Goal: Task Accomplishment & Management: Use online tool/utility

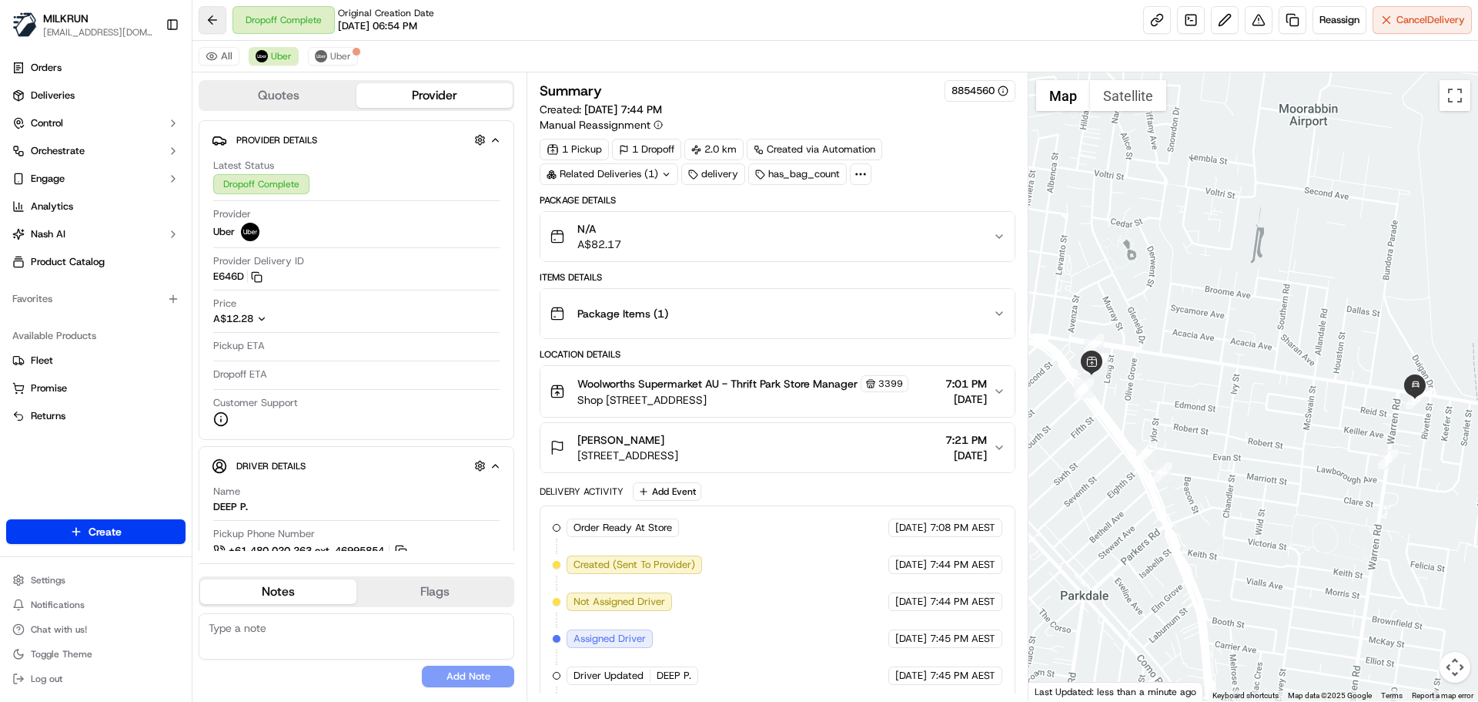
click at [214, 25] on button at bounding box center [213, 20] width 28 height 28
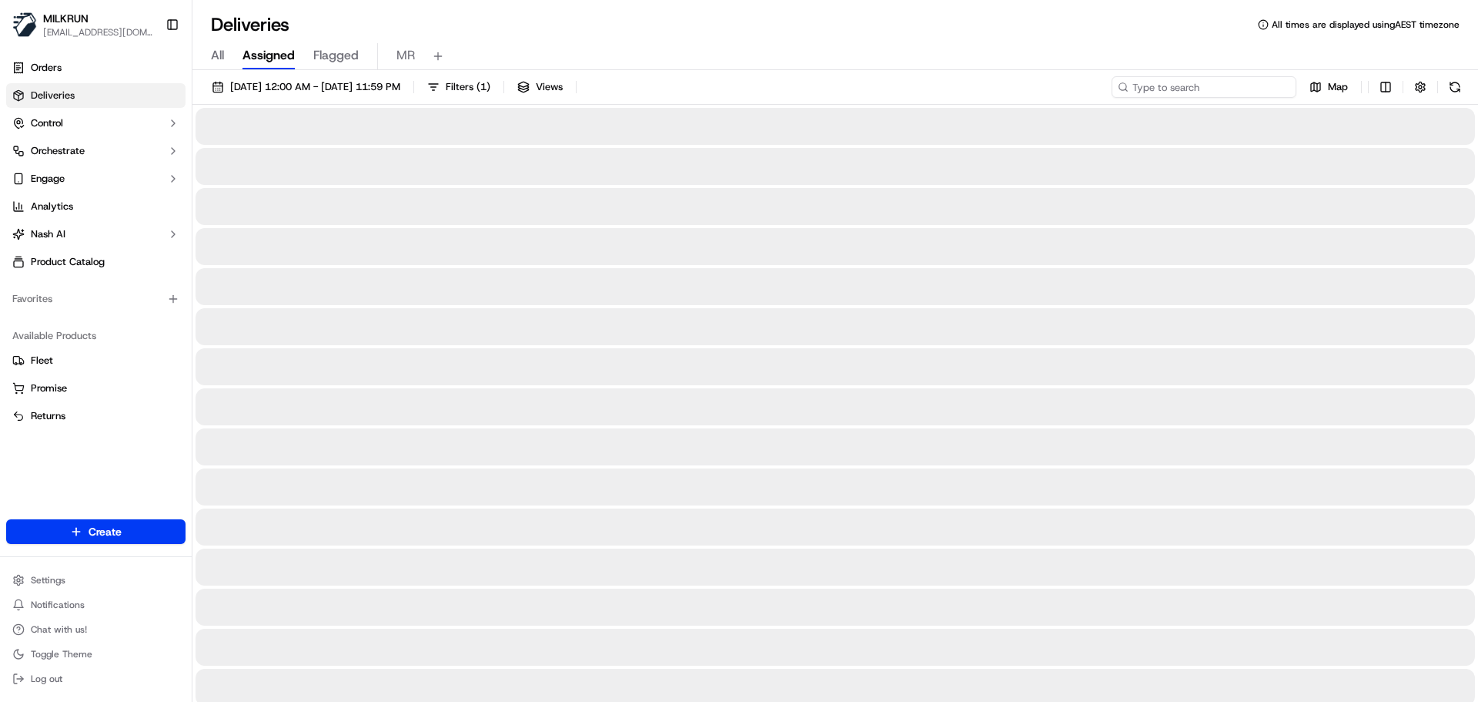
click at [1221, 87] on input at bounding box center [1204, 87] width 185 height 22
paste input "a95b58cb-78a1-49b5-b9fe-c22c117d4128"
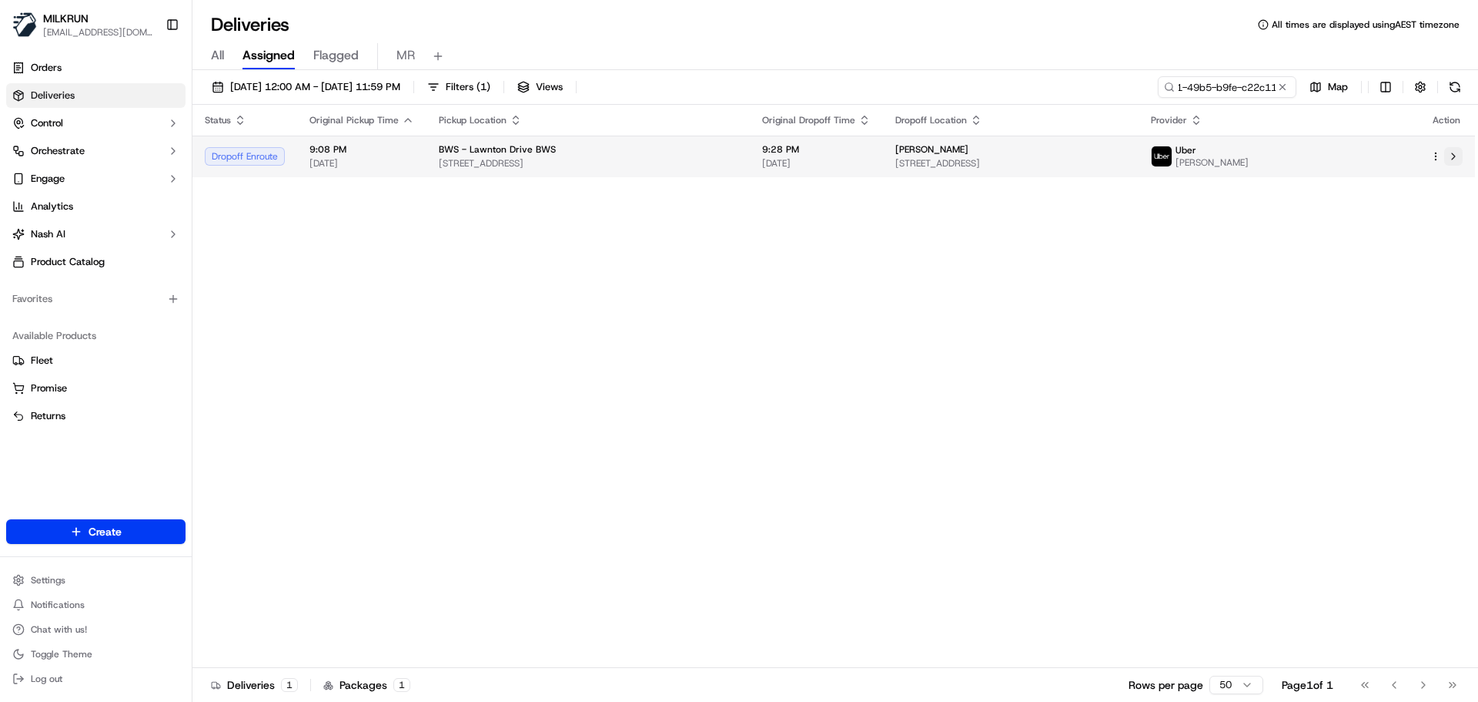
click at [1455, 154] on button at bounding box center [1454, 156] width 18 height 18
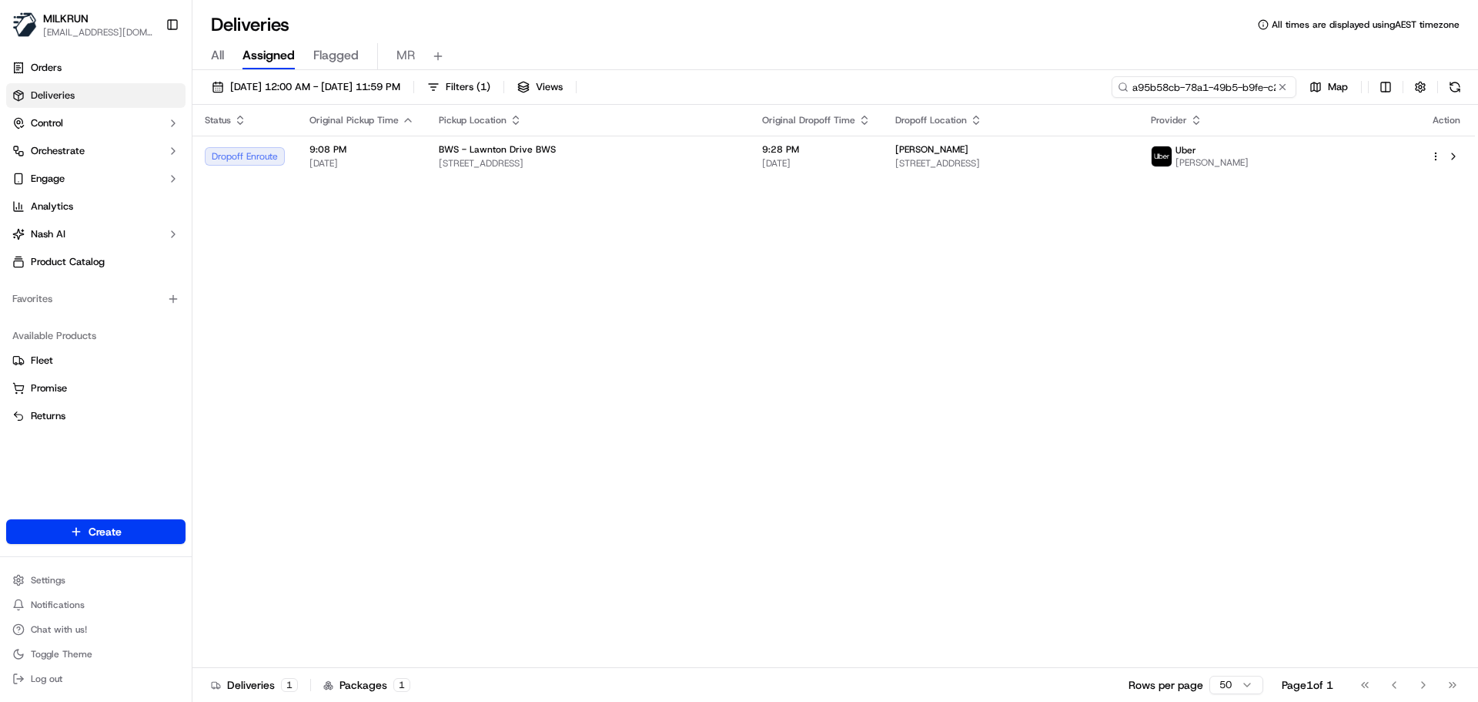
click at [1233, 89] on input "a95b58cb-78a1-49b5-b9fe-c22c117d4128" at bounding box center [1204, 87] width 185 height 22
paste input "71ef08ad-3f09-4539-b859-4bceb87118e1"
type input "71ef08ad-3f09-4539-b859-4bceb87118e1"
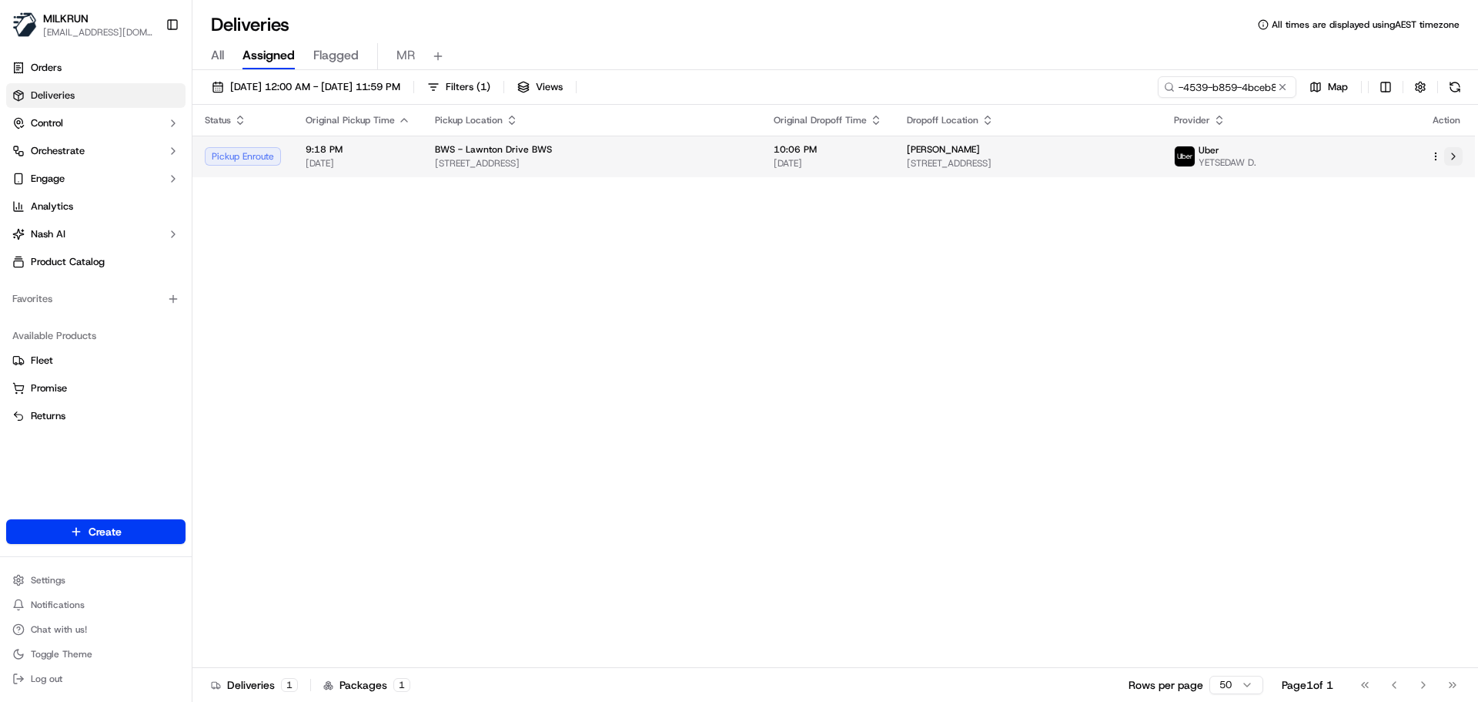
click at [1455, 154] on button at bounding box center [1454, 156] width 18 height 18
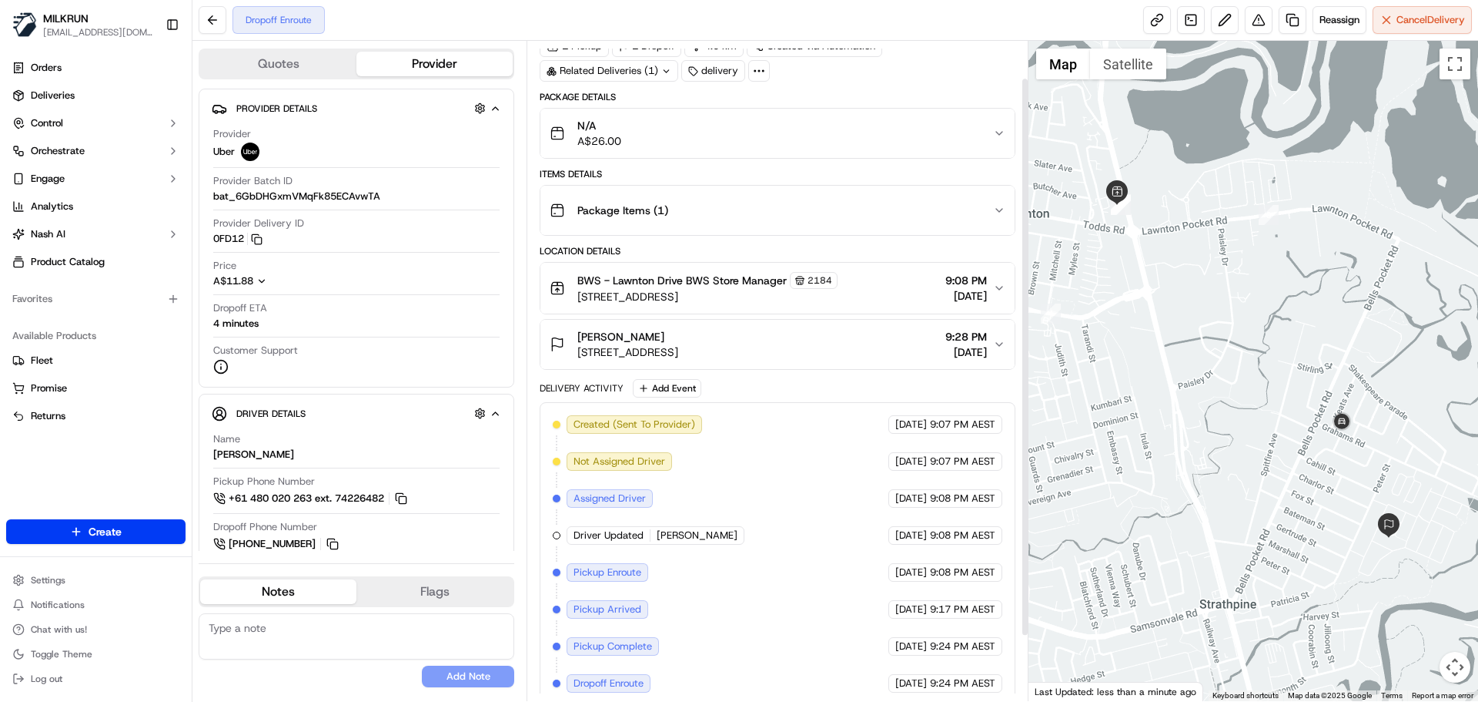
scroll to position [44, 0]
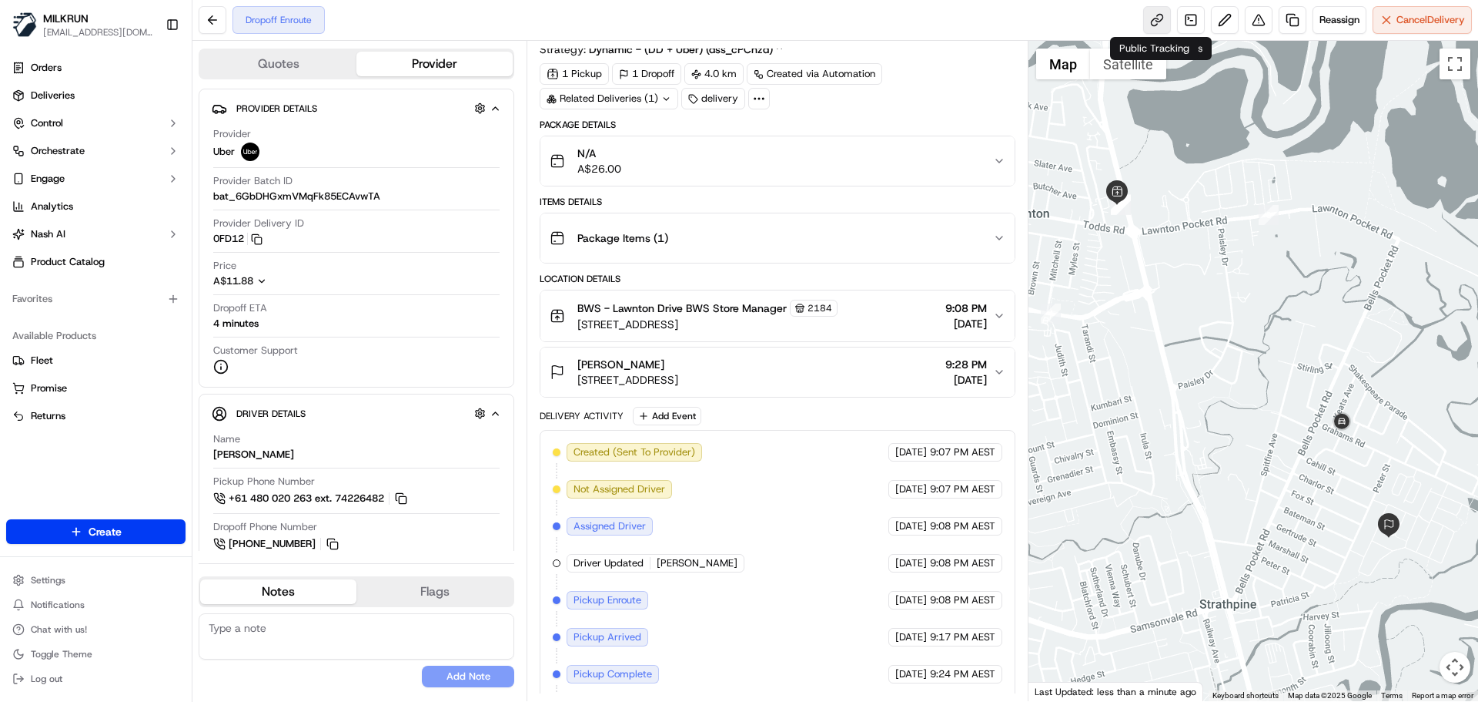
click at [1152, 23] on link at bounding box center [1158, 20] width 28 height 28
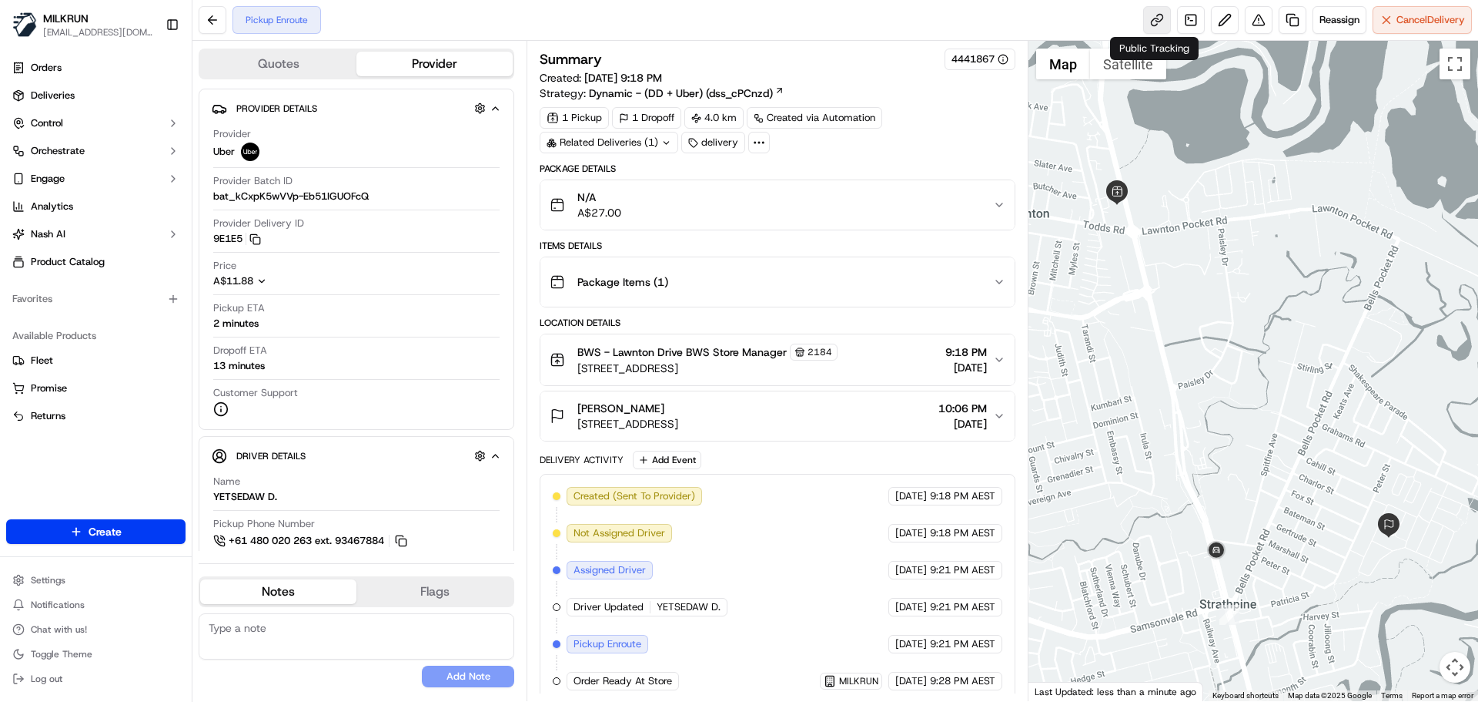
click at [1153, 27] on link at bounding box center [1158, 20] width 28 height 28
